Goal: Information Seeking & Learning: Learn about a topic

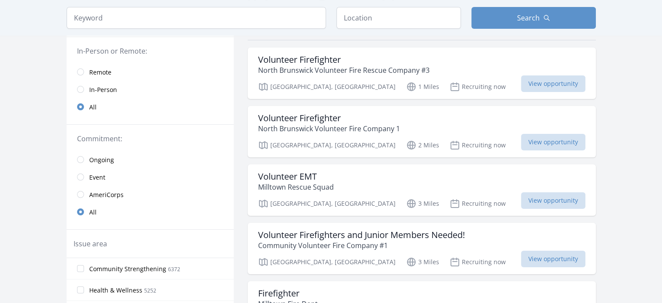
scroll to position [87, 0]
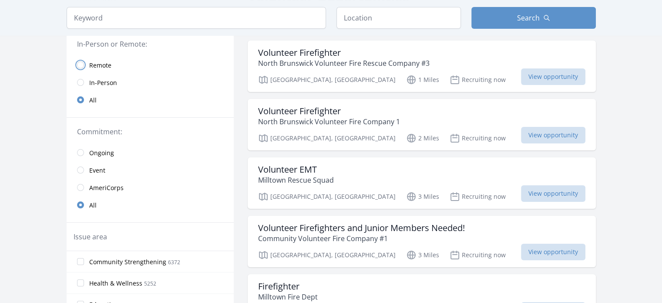
click at [82, 61] on input "radio" at bounding box center [80, 64] width 7 height 7
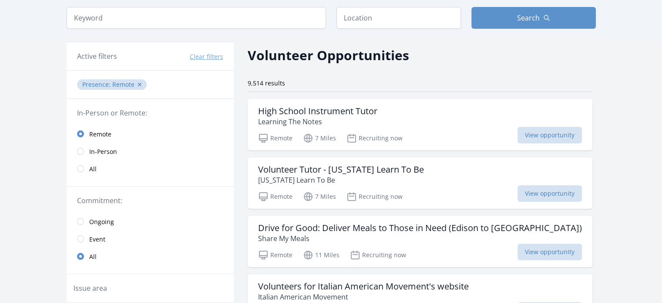
scroll to position [44, 0]
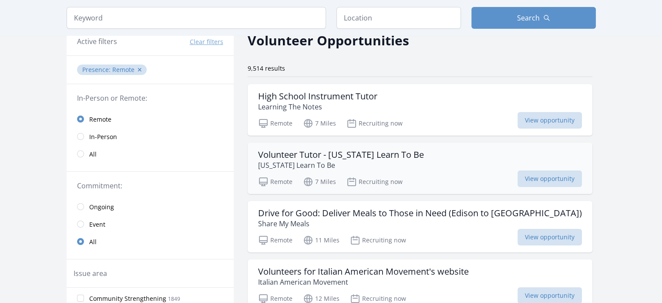
click at [367, 156] on h3 "Volunteer Tutor - [US_STATE] Learn To Be" at bounding box center [341, 154] width 166 height 10
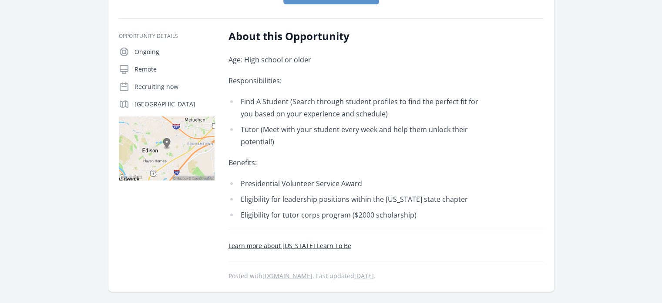
scroll to position [174, 0]
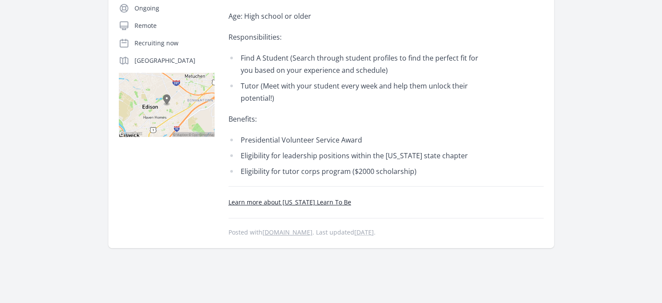
click at [268, 203] on link "Learn more about [US_STATE] Learn To Be" at bounding box center [290, 202] width 123 height 8
